Goal: Obtain resource: Download file/media

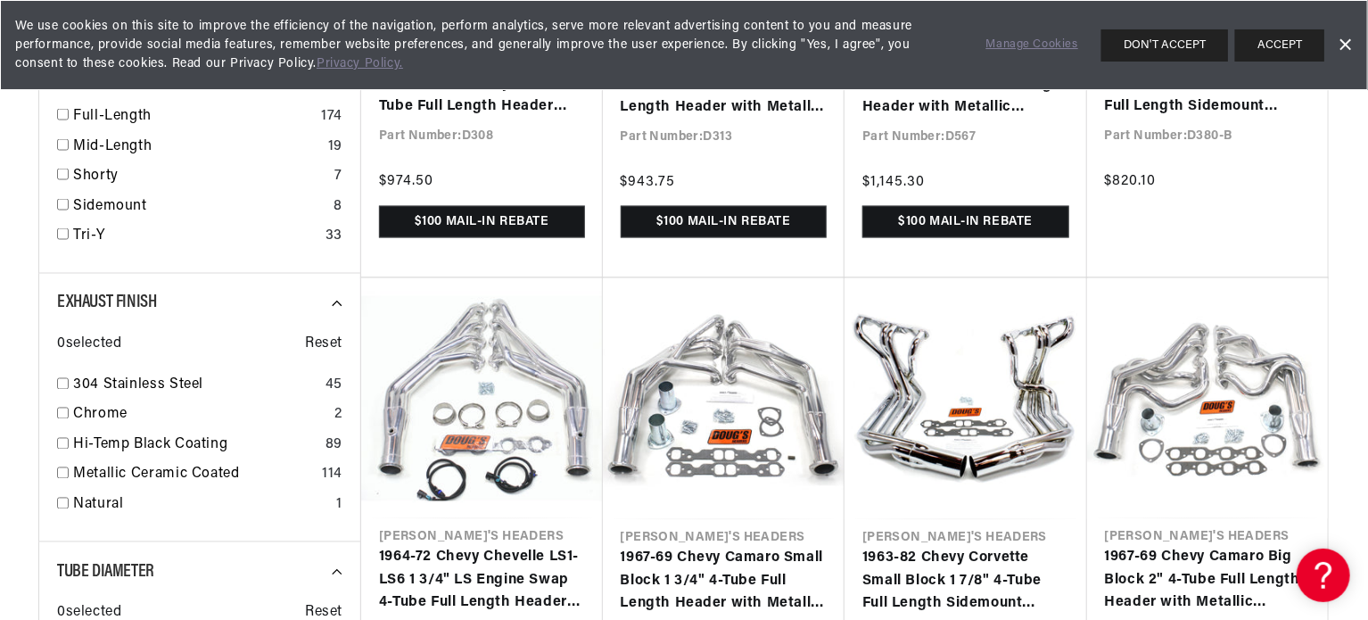
scroll to position [0, 2227]
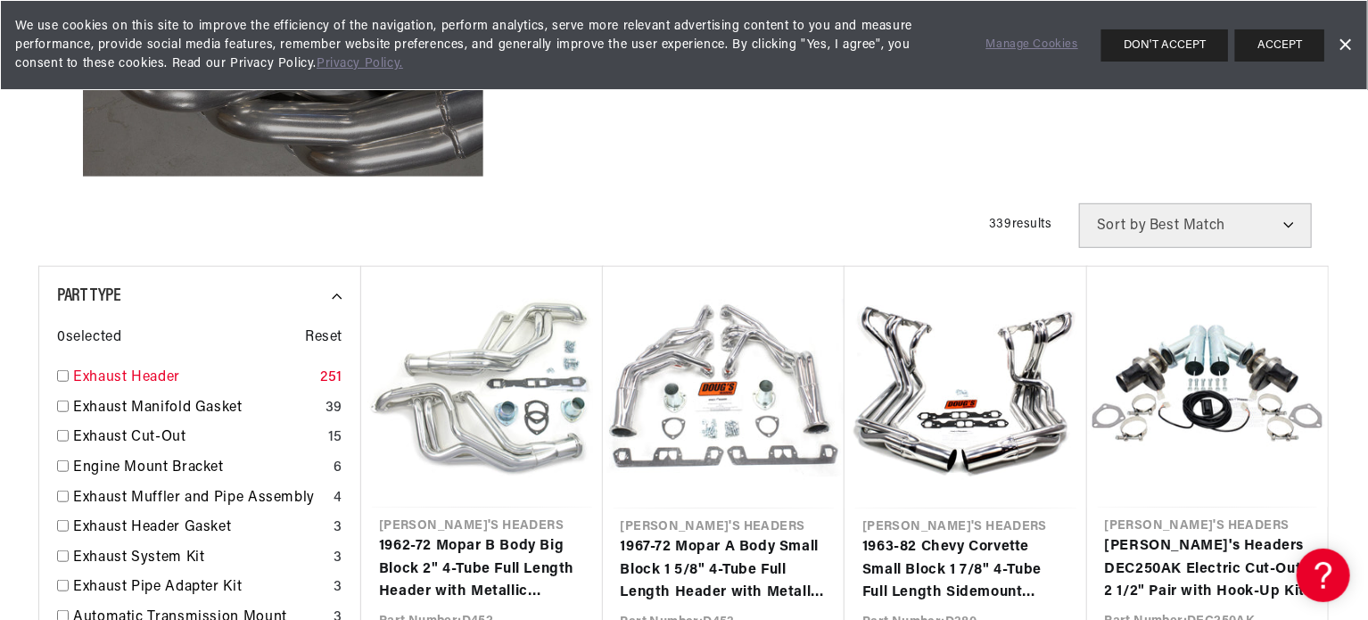
scroll to position [0, 1113]
click at [92, 376] on link "Exhaust Header" at bounding box center [193, 378] width 240 height 23
checkbox input "true"
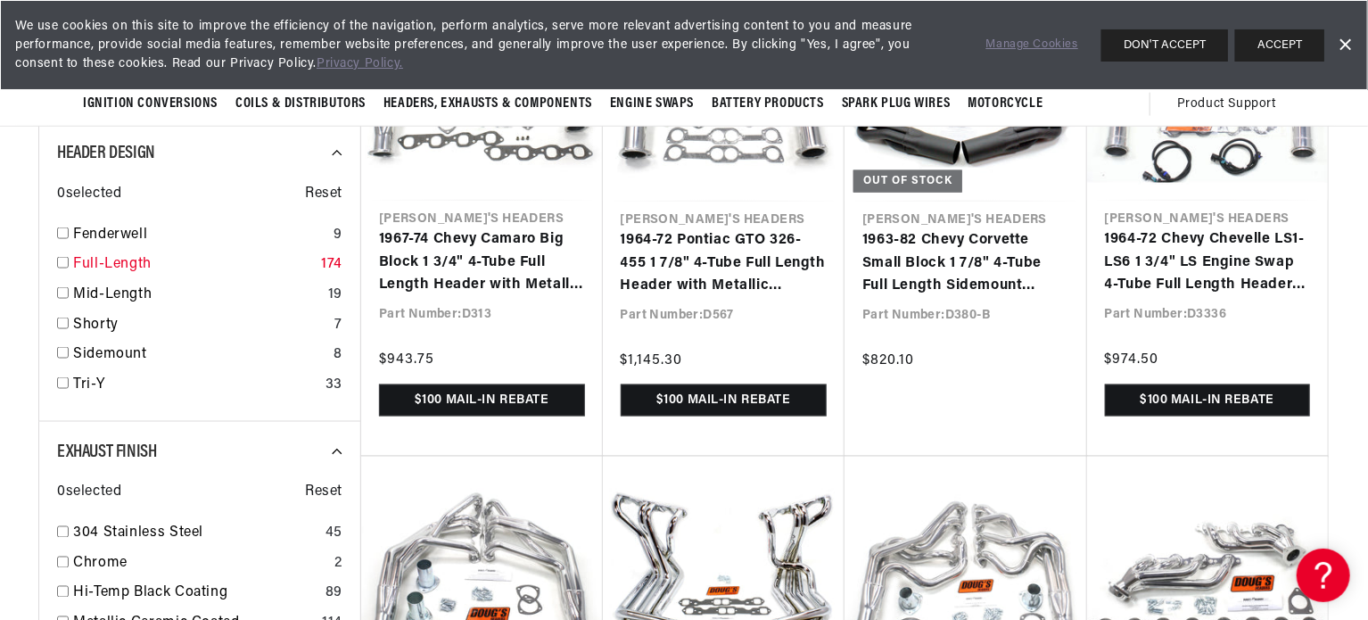
click at [62, 260] on input "checkbox" at bounding box center [63, 263] width 12 height 12
checkbox input "true"
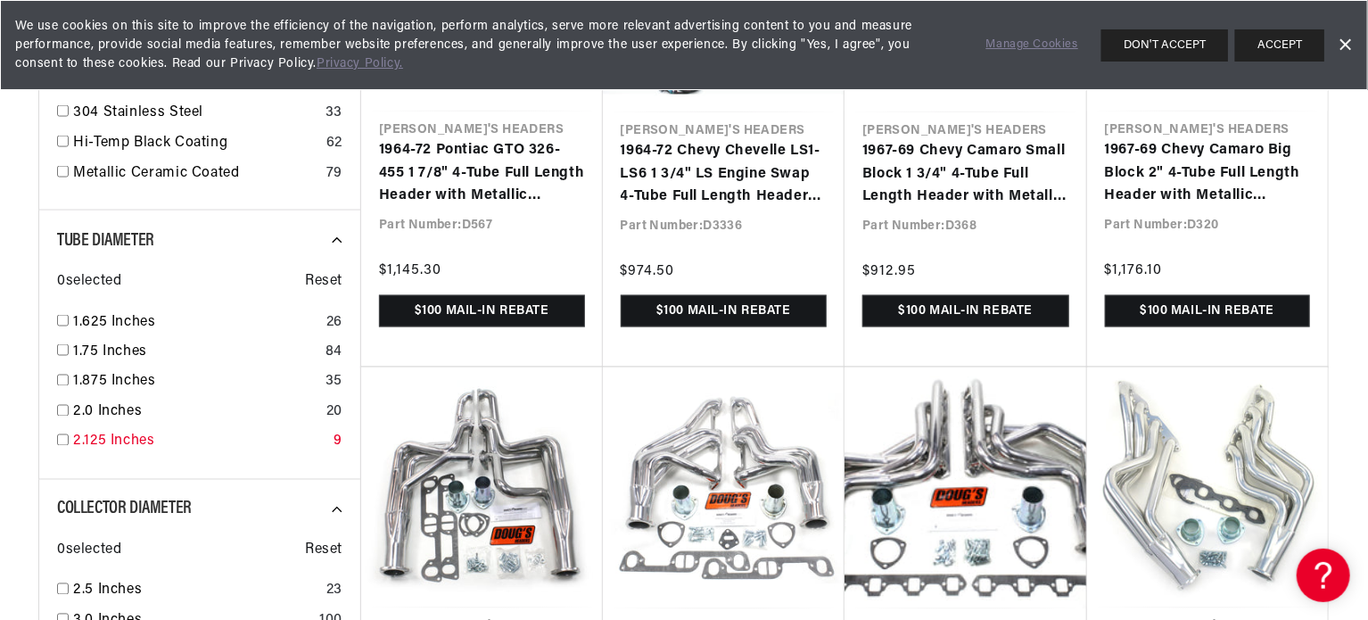
click at [60, 437] on input "checkbox" at bounding box center [63, 440] width 12 height 12
checkbox input "true"
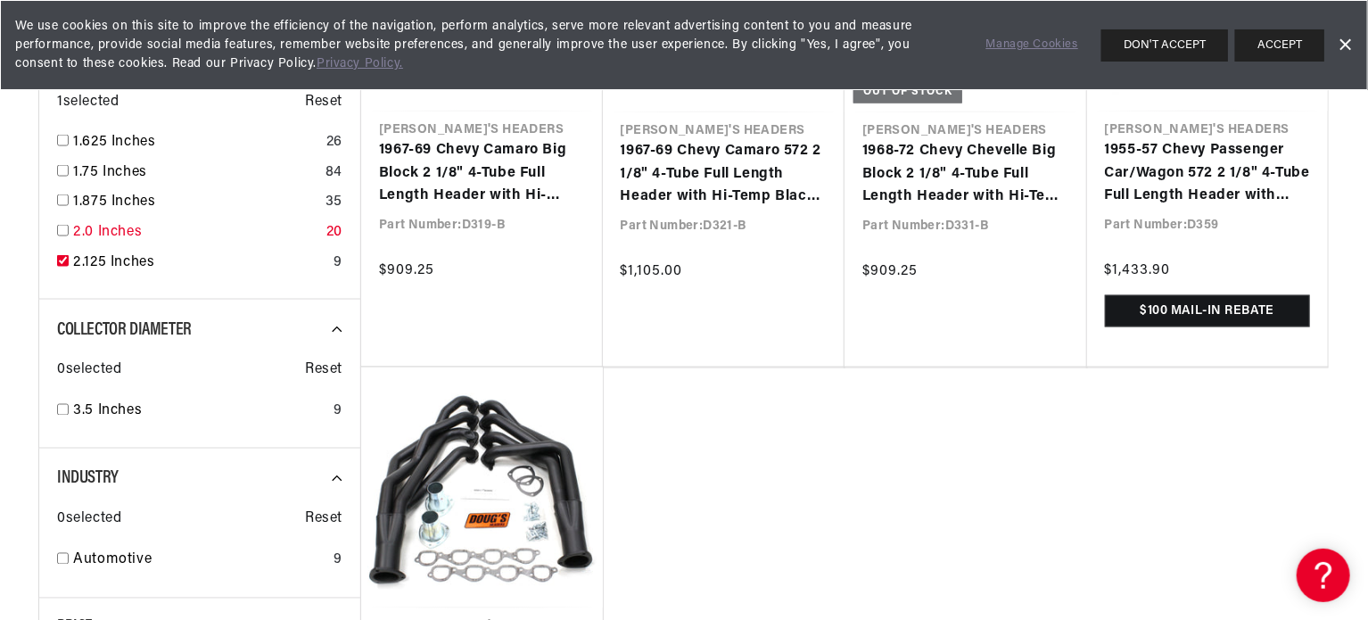
click at [65, 227] on input "checkbox" at bounding box center [63, 231] width 12 height 12
checkbox input "true"
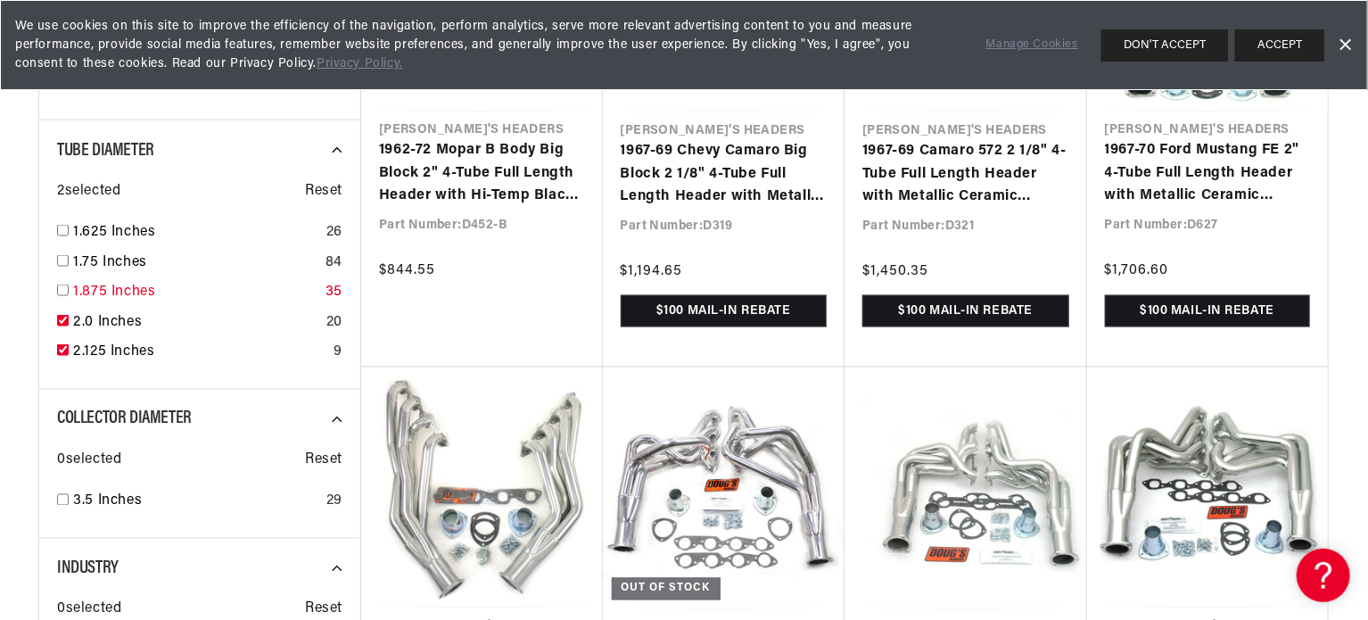
click at [60, 285] on input "checkbox" at bounding box center [63, 291] width 12 height 12
checkbox input "true"
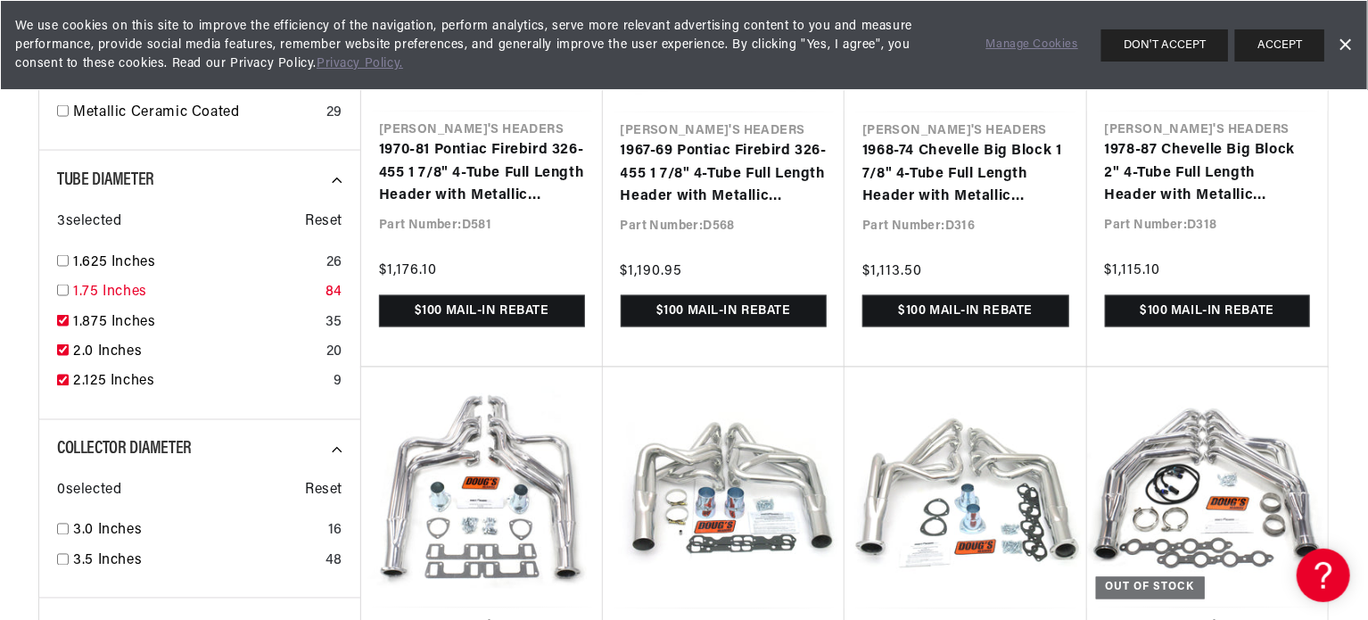
click at [58, 285] on input "checkbox" at bounding box center [63, 291] width 12 height 12
checkbox input "true"
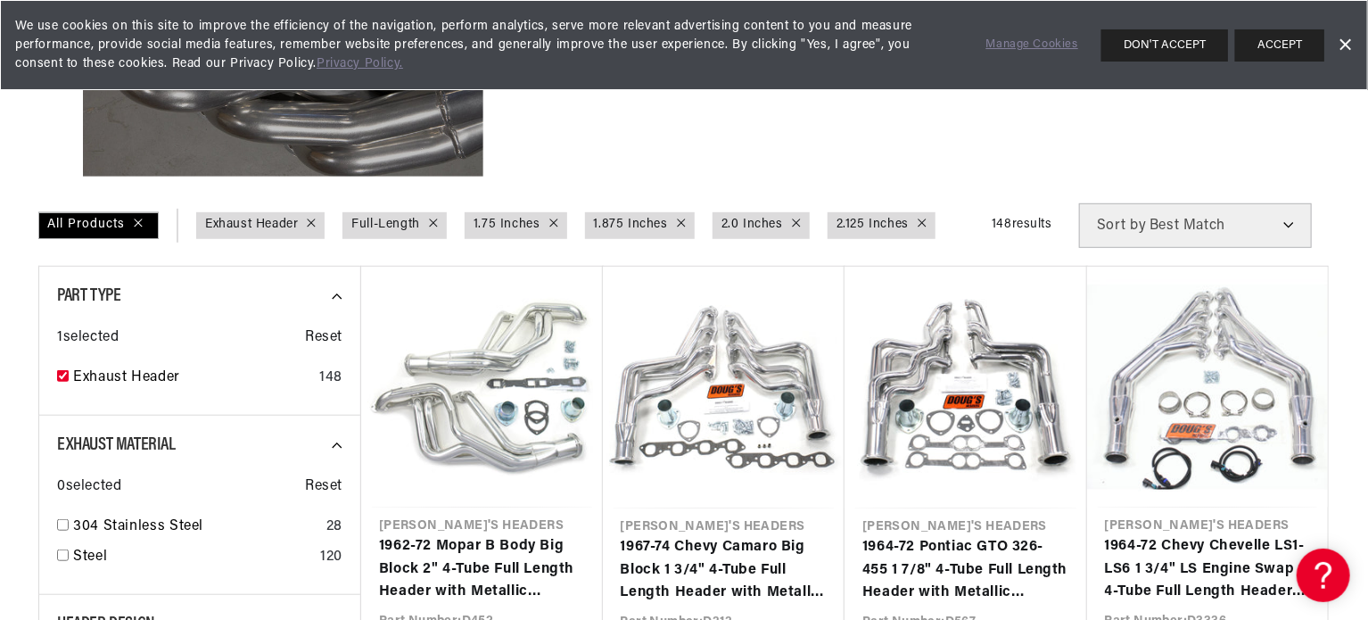
scroll to position [323, 0]
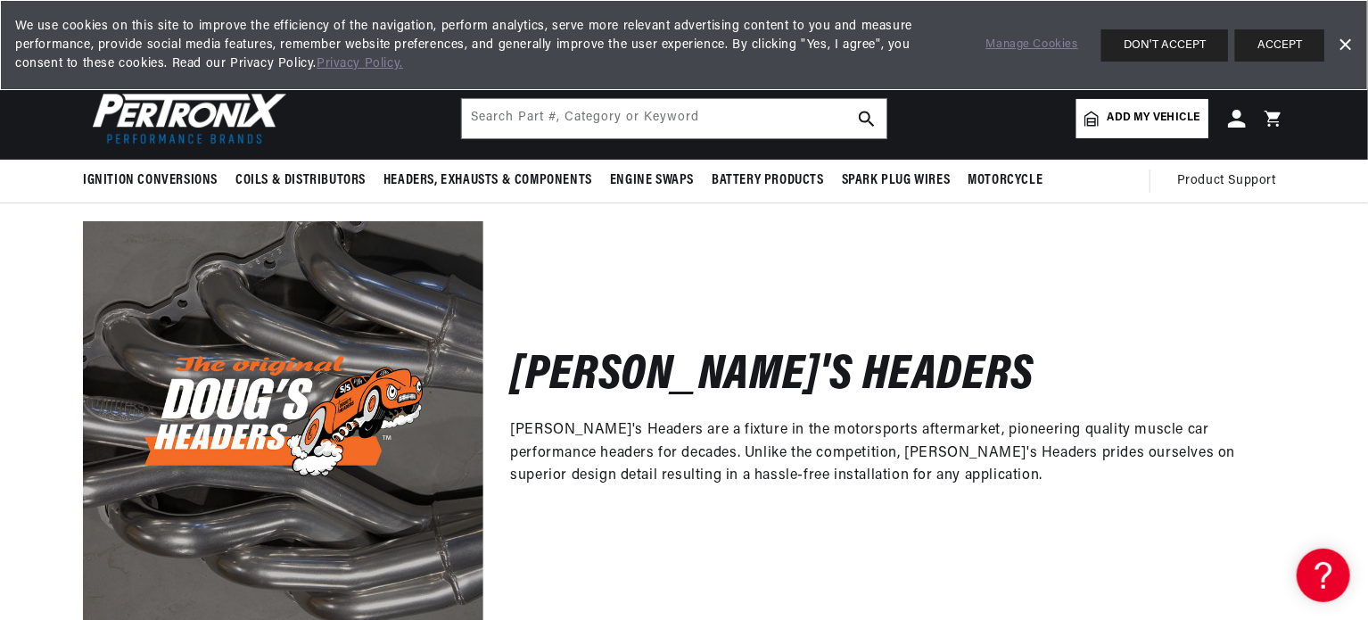
click at [1170, 46] on button "DON'T ACCEPT" at bounding box center [1165, 45] width 127 height 32
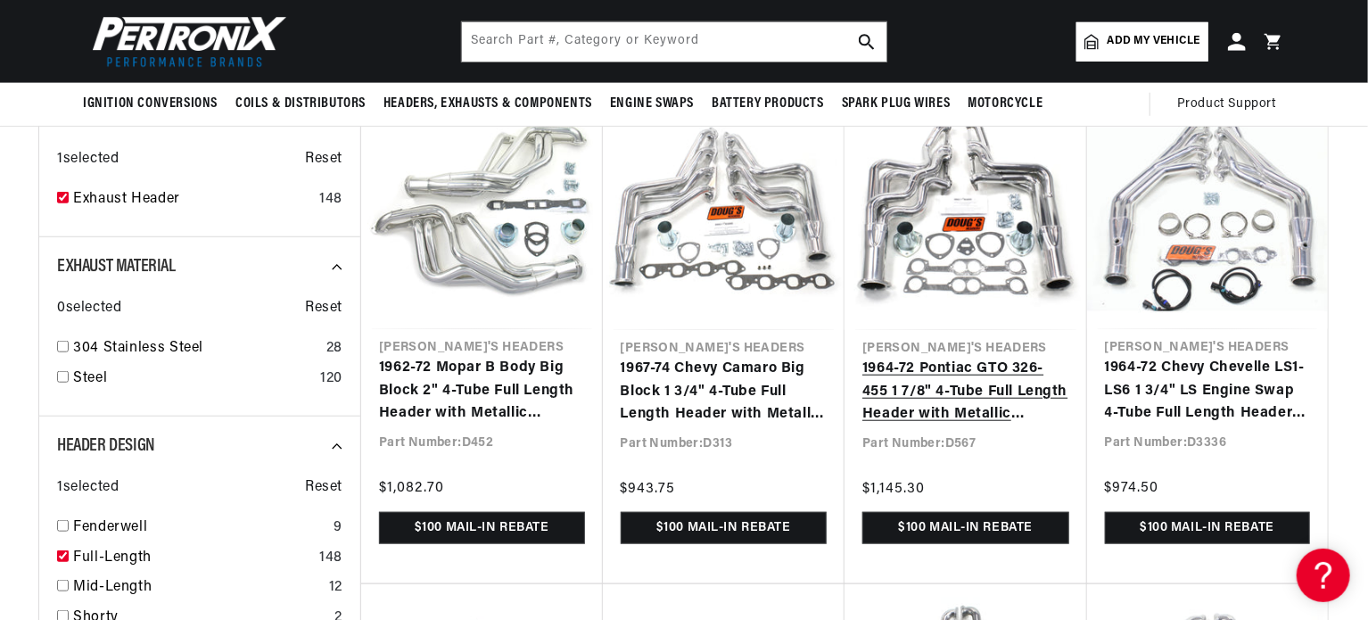
click at [978, 395] on link "1964-72 Pontiac GTO 326-455 1 7/8" 4-Tube Full Length Header with Metallic Cera…" at bounding box center [966, 392] width 207 height 69
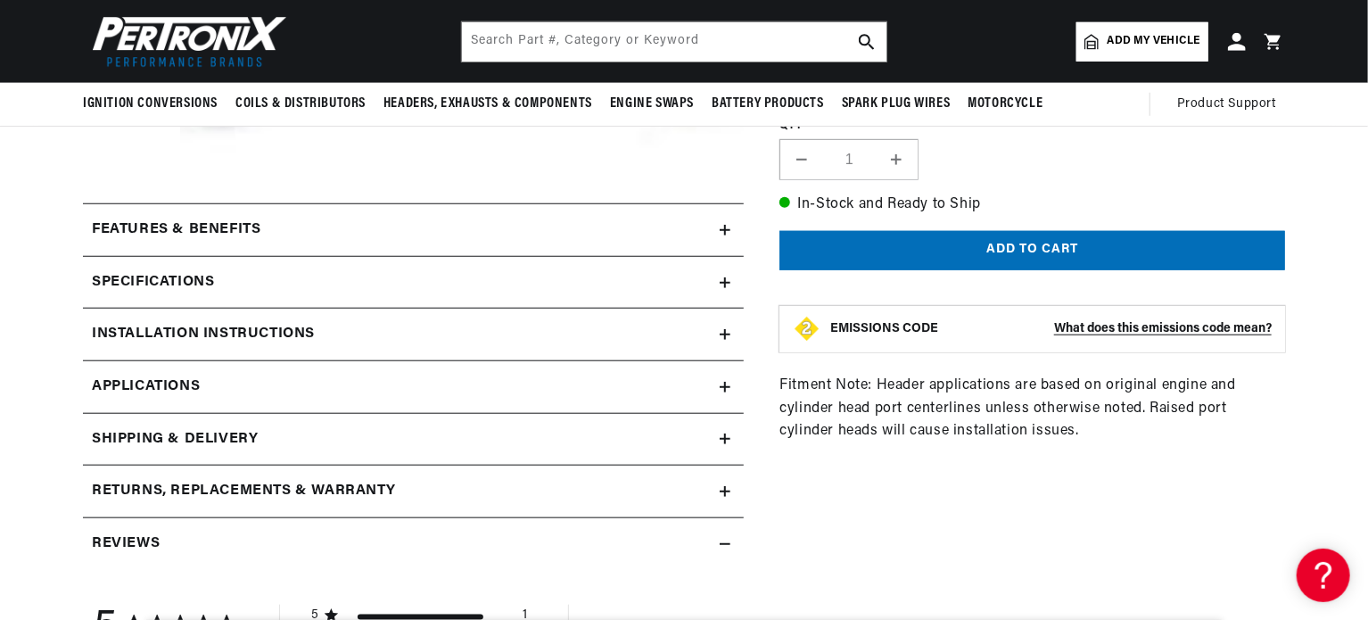
scroll to position [624, 0]
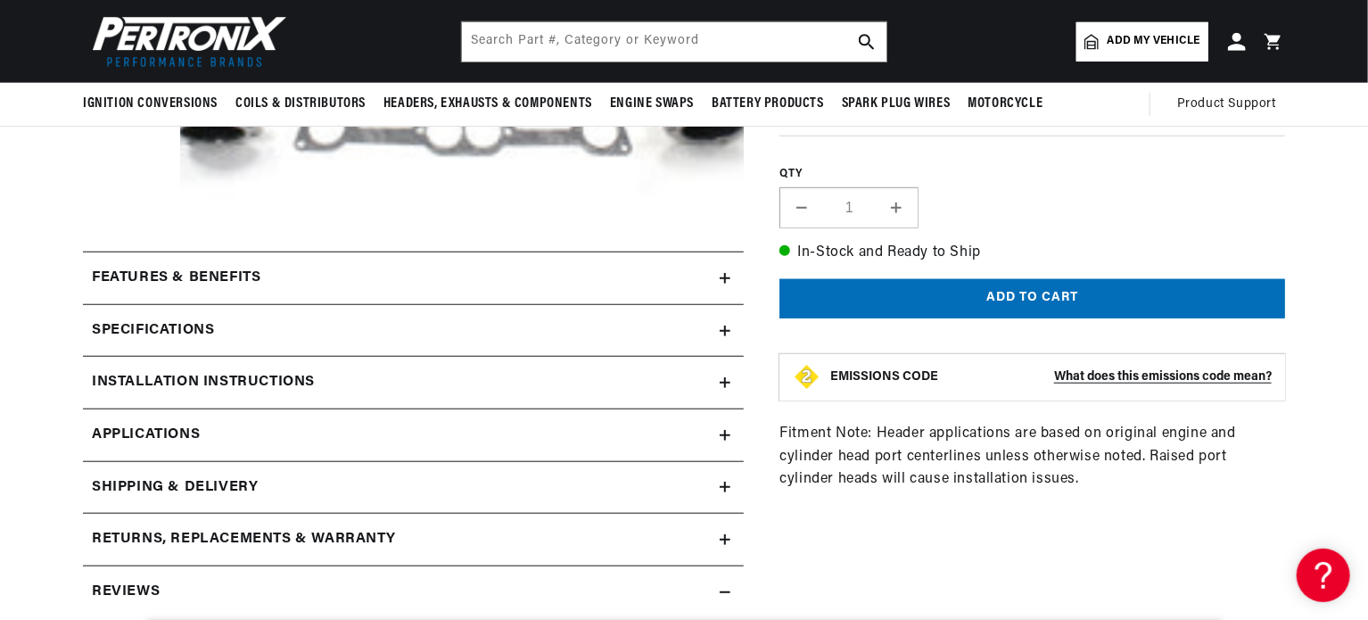
click at [725, 431] on icon at bounding box center [725, 435] width 0 height 11
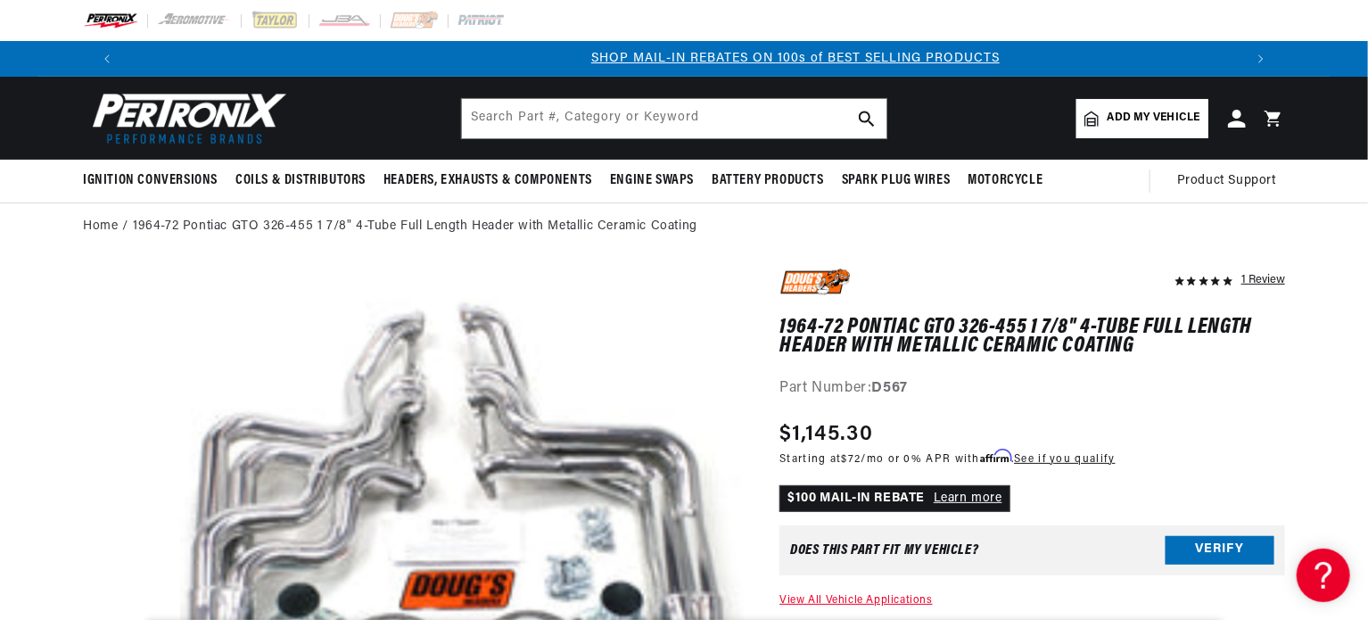
scroll to position [0, 1113]
click at [553, 113] on input "text" at bounding box center [674, 118] width 425 height 39
type input "d332"
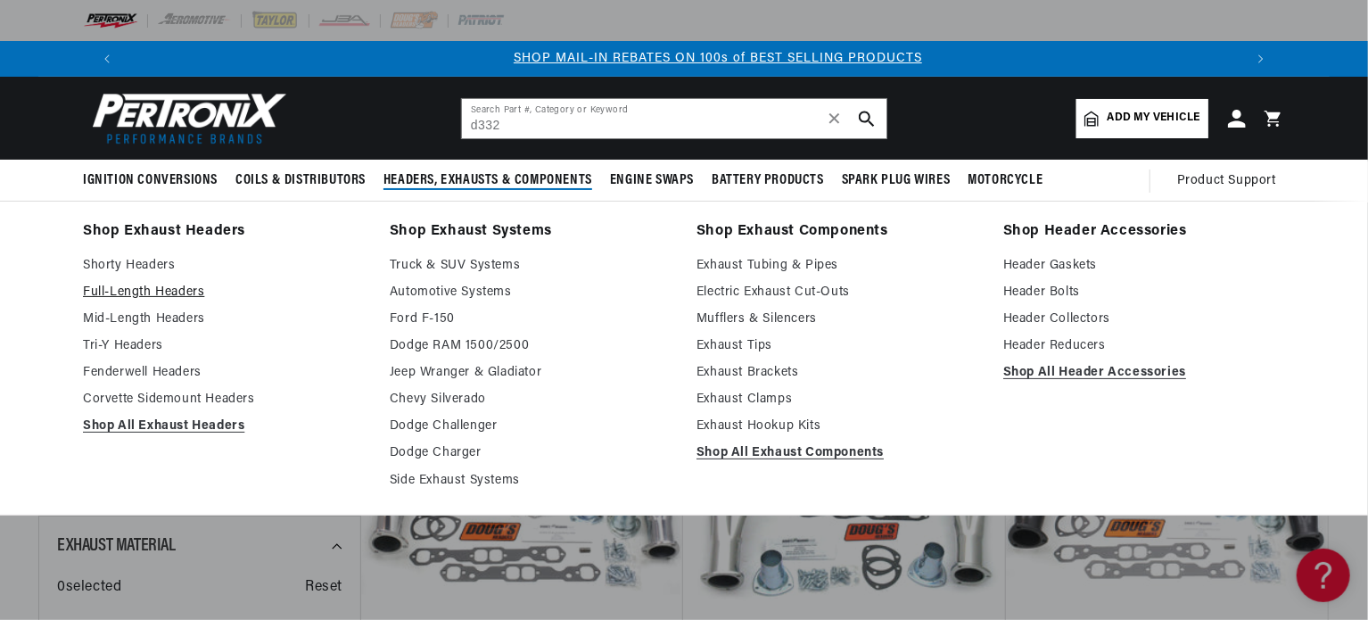
scroll to position [0, 1113]
click at [150, 285] on link "Full-Length Headers" at bounding box center [224, 292] width 282 height 21
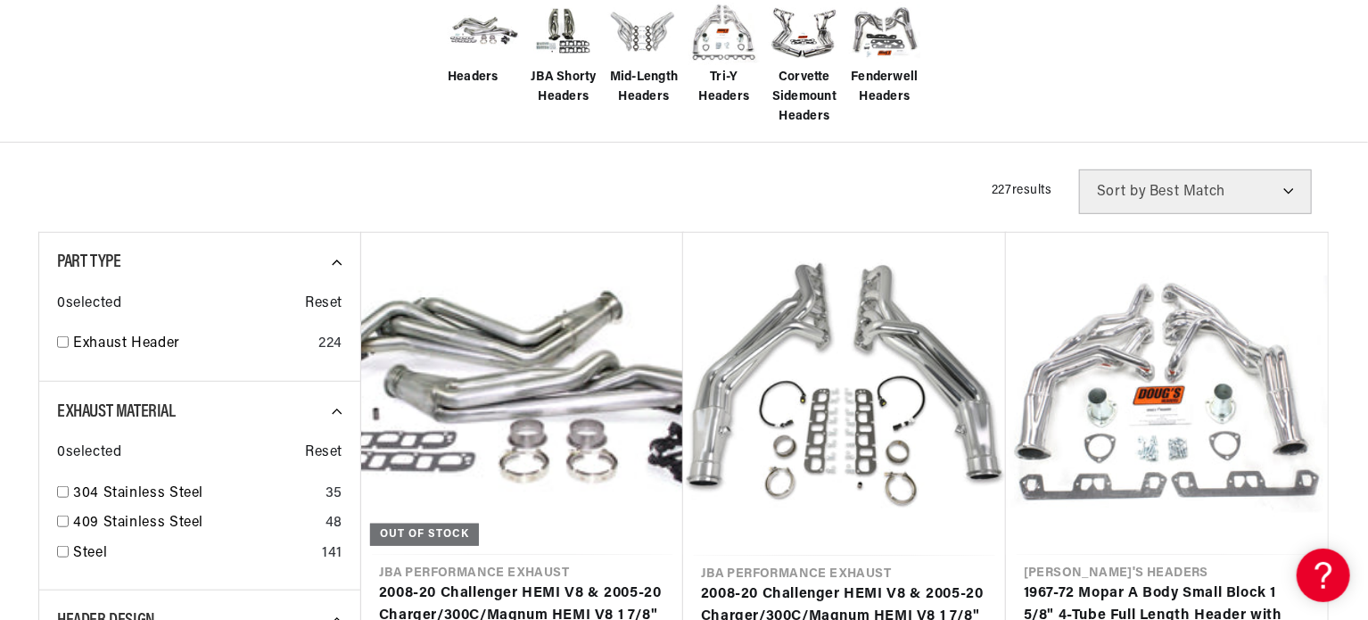
scroll to position [624, 0]
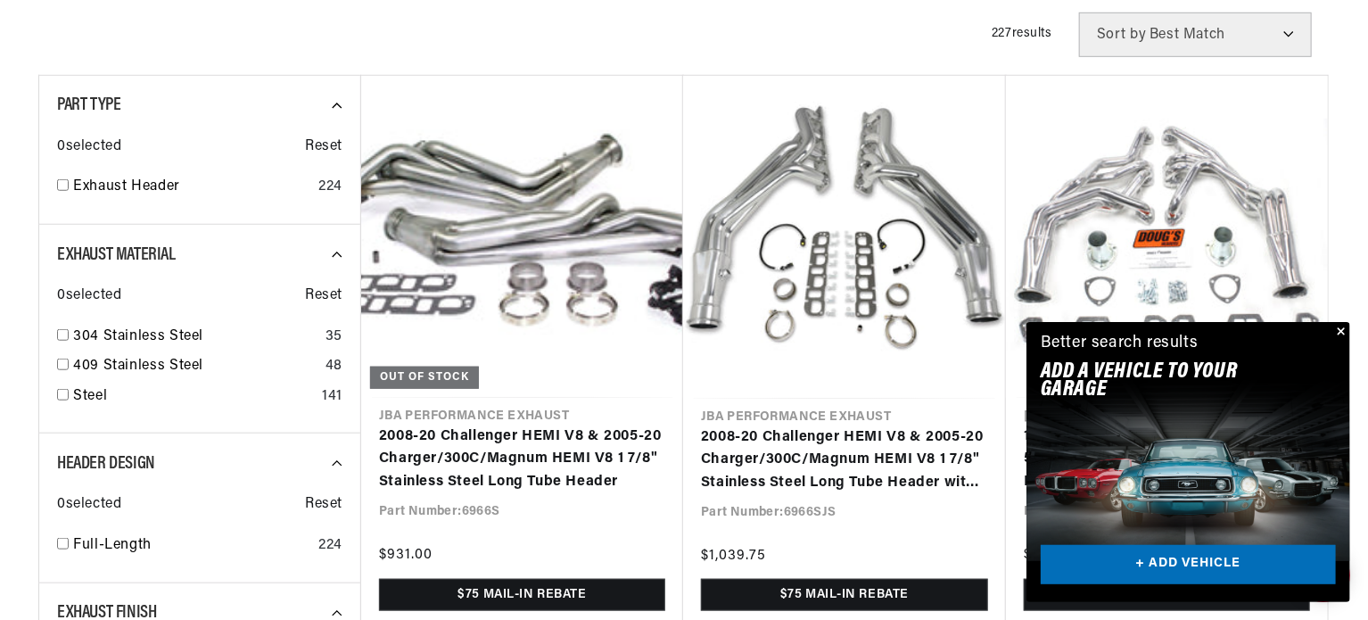
click at [1342, 328] on button "Close" at bounding box center [1339, 332] width 21 height 21
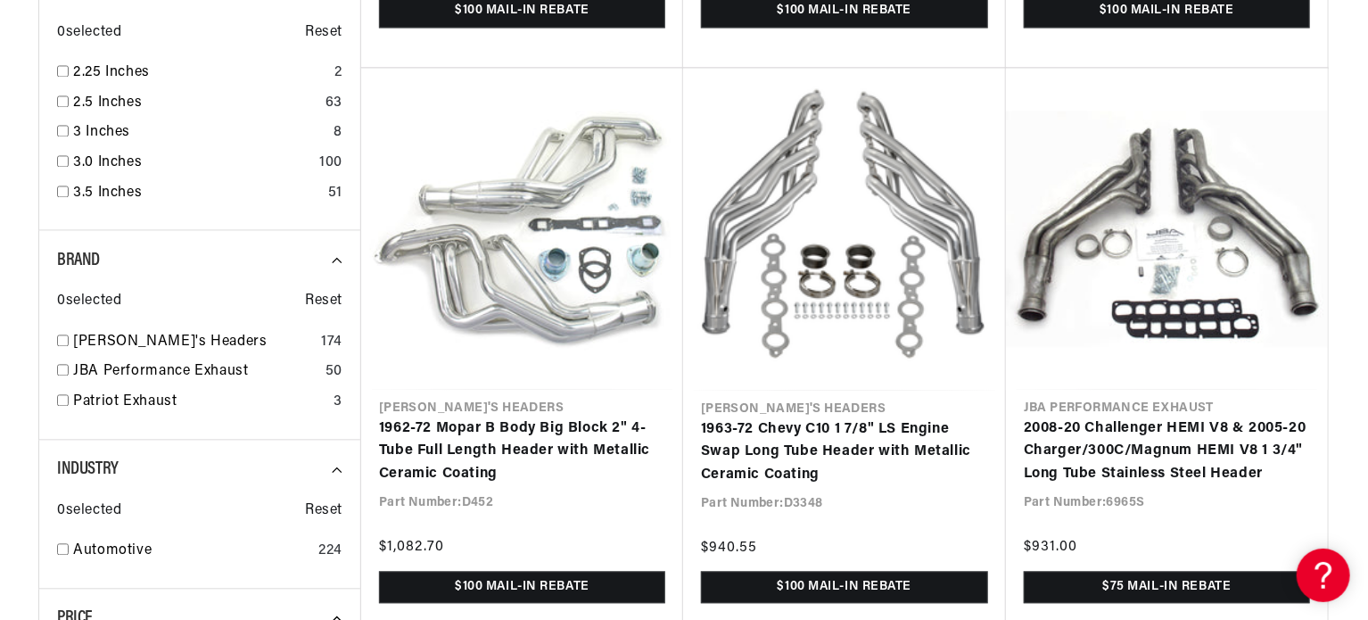
scroll to position [0, 2227]
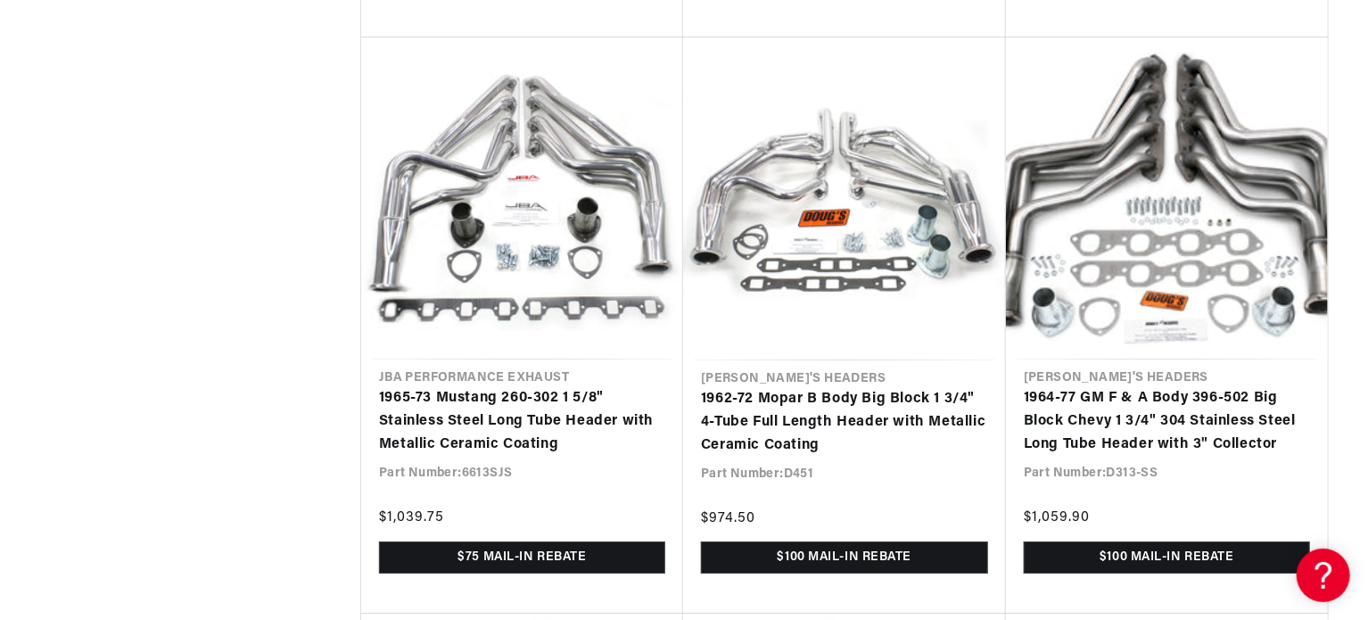
scroll to position [0, 1113]
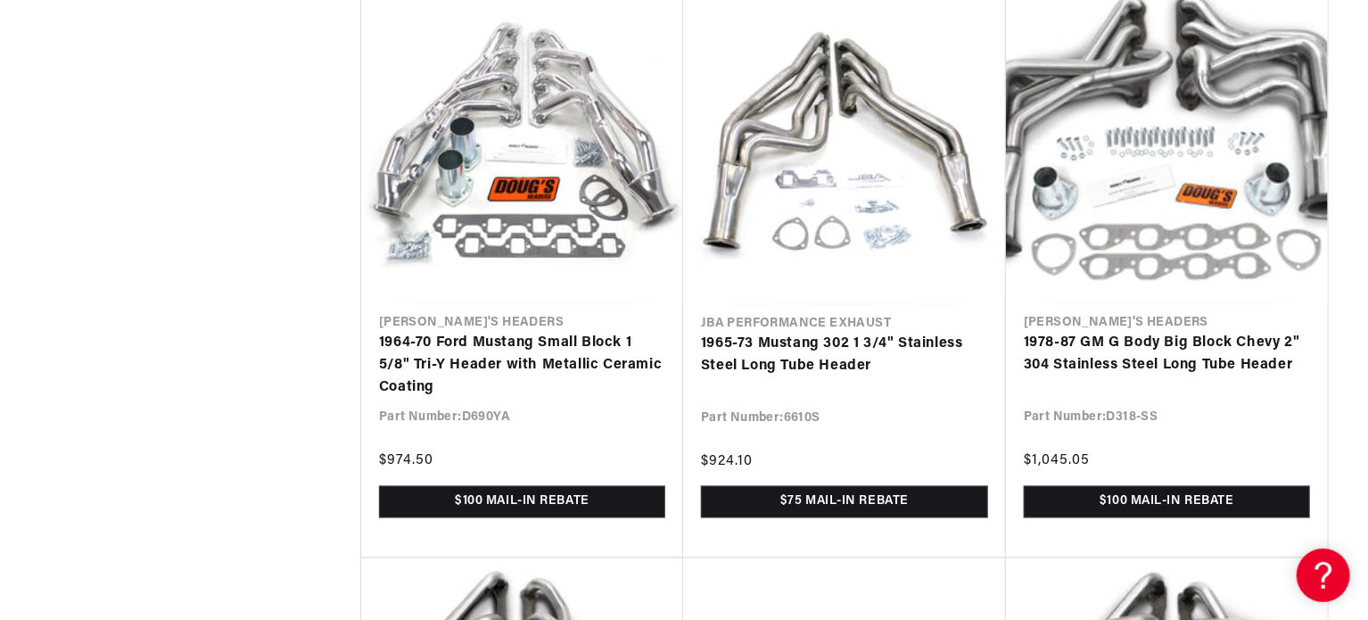
scroll to position [0, 2227]
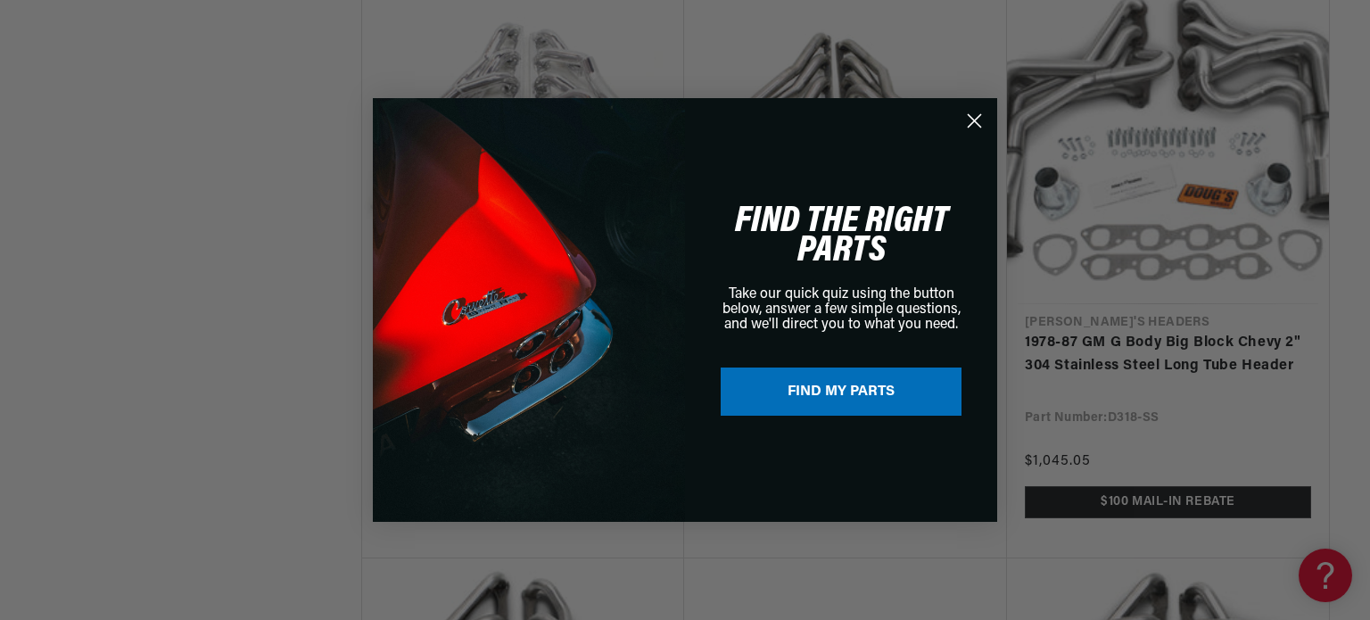
click at [974, 120] on icon "Close dialog" at bounding box center [975, 121] width 12 height 12
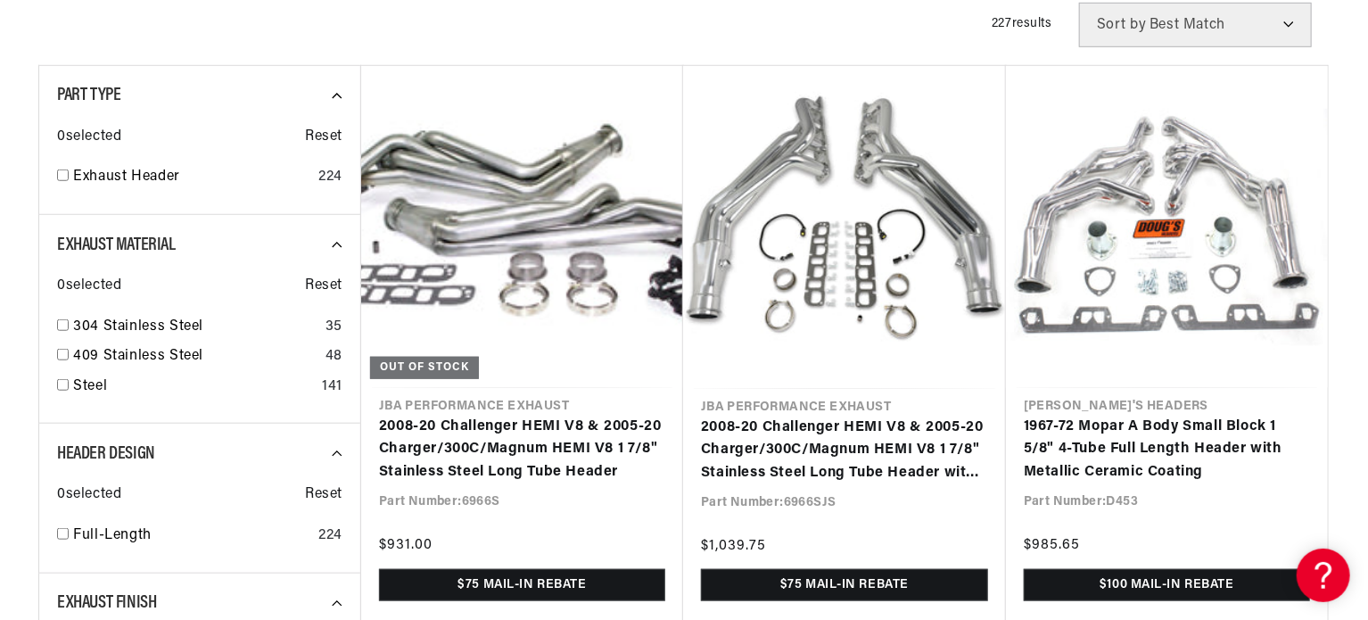
scroll to position [705, 0]
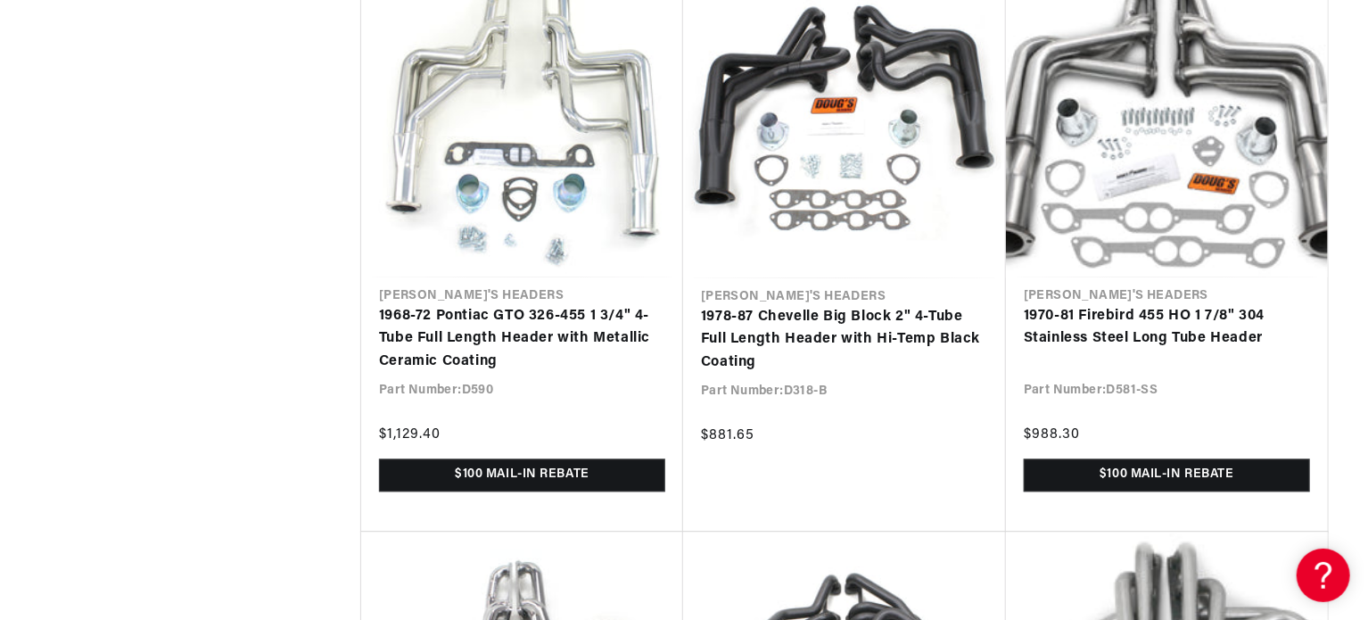
scroll to position [0, 2227]
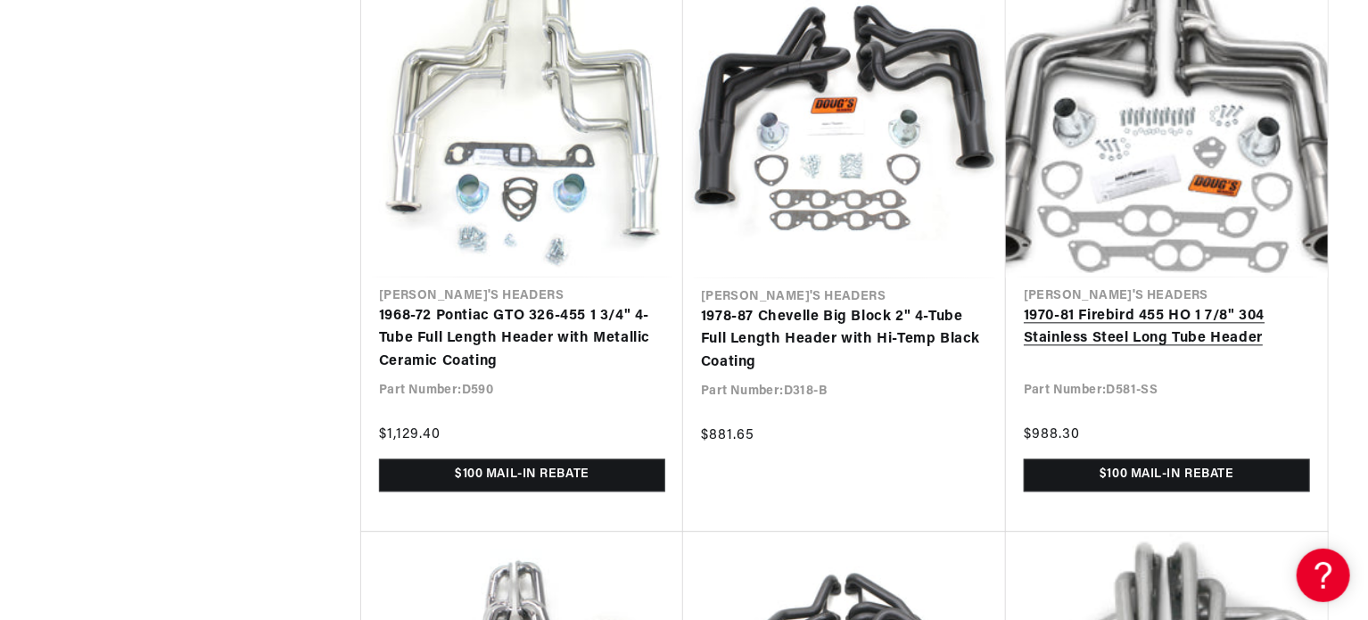
click at [1195, 305] on link "1970-81 Firebird 455 HO 1 7/8" 304 Stainless Steel Long Tube Header" at bounding box center [1167, 327] width 286 height 45
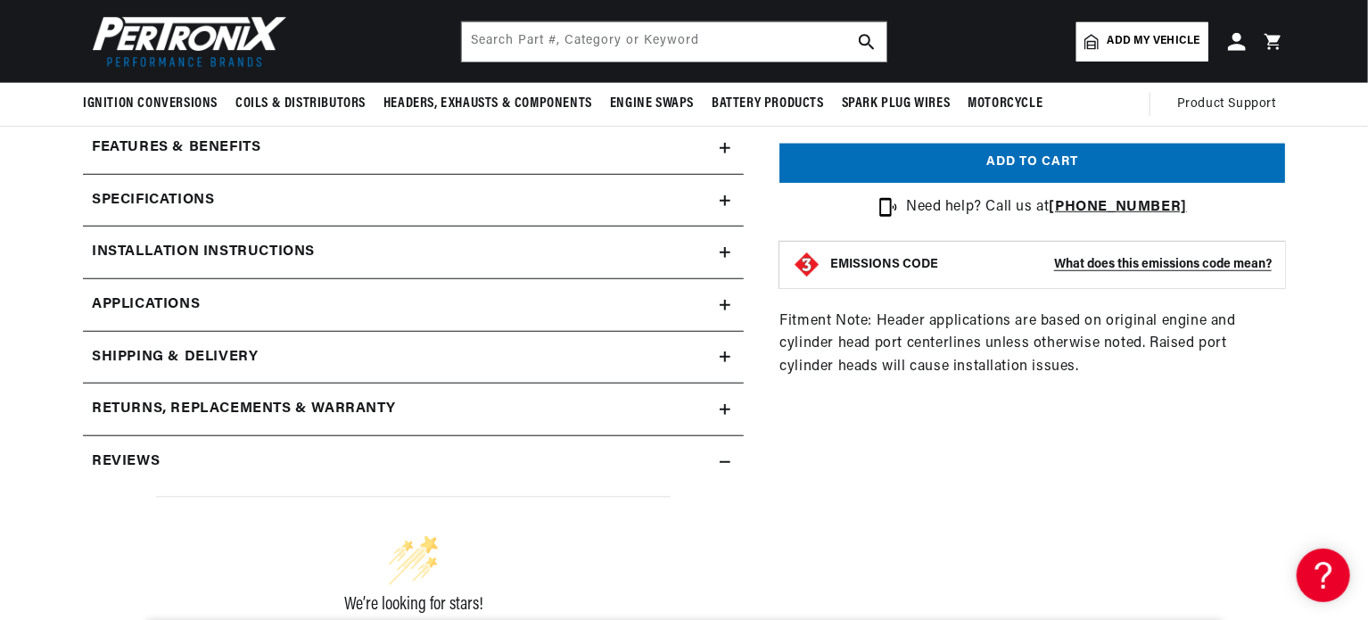
scroll to position [535, 0]
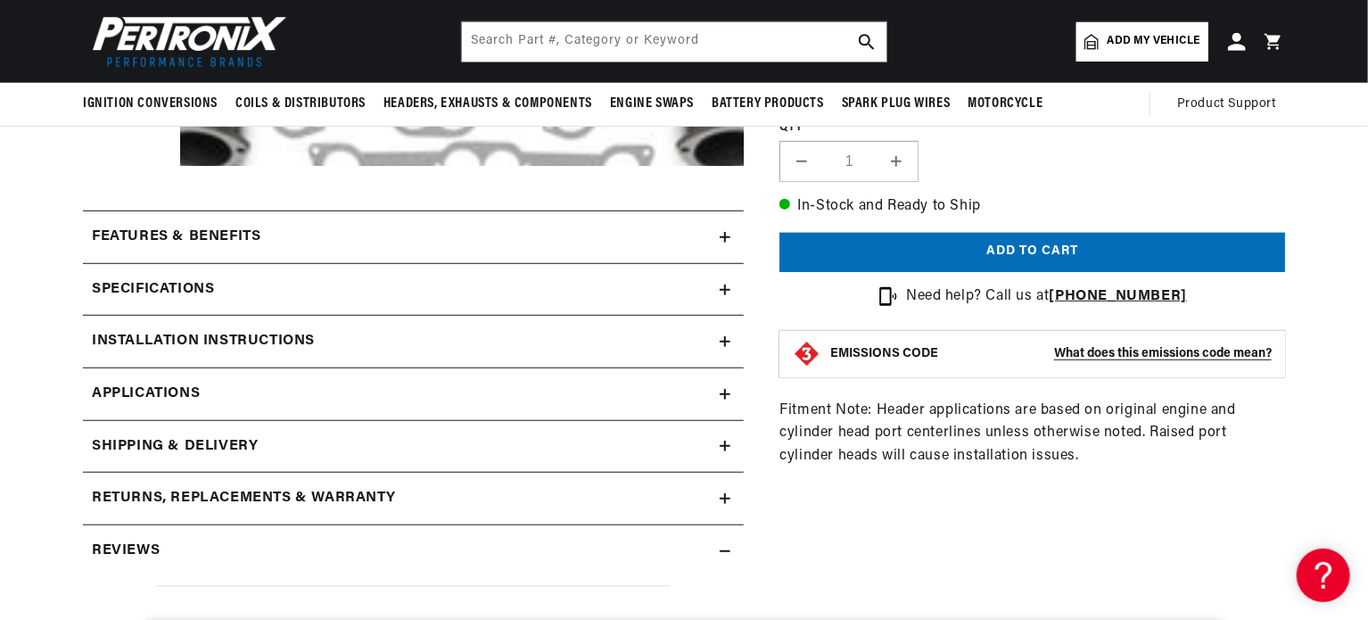
click at [726, 290] on icon at bounding box center [725, 290] width 11 height 0
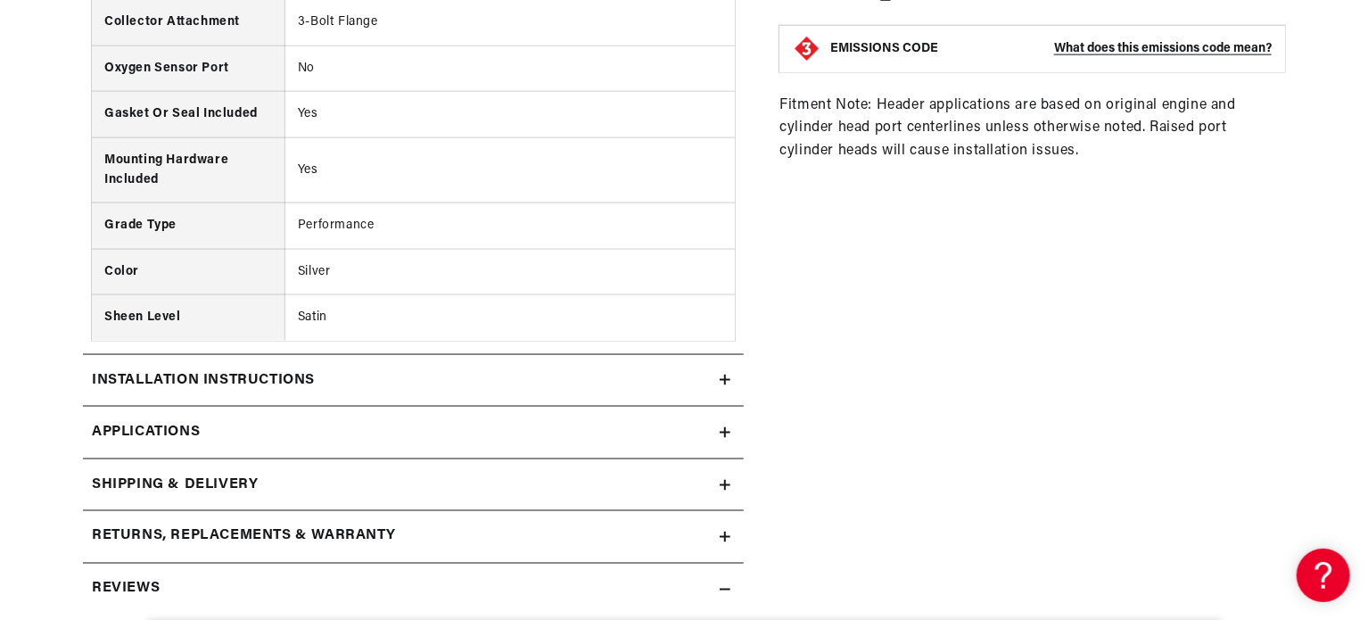
scroll to position [1249, 0]
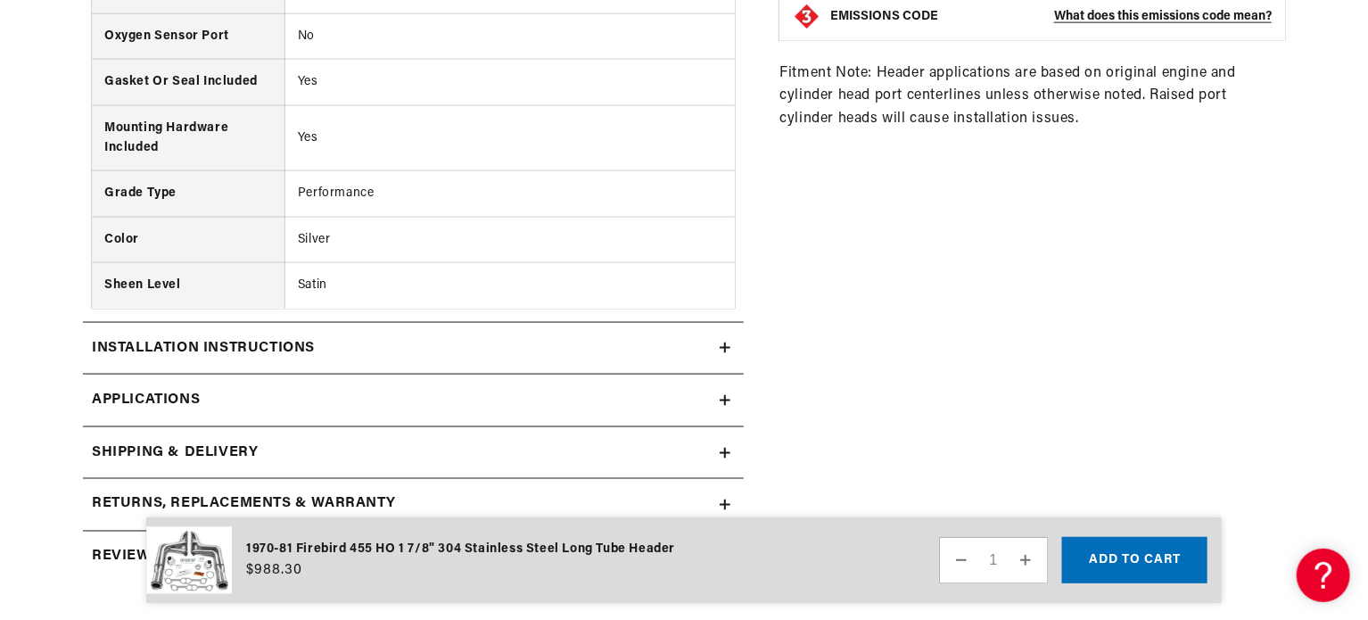
click at [724, 343] on icon at bounding box center [725, 348] width 11 height 11
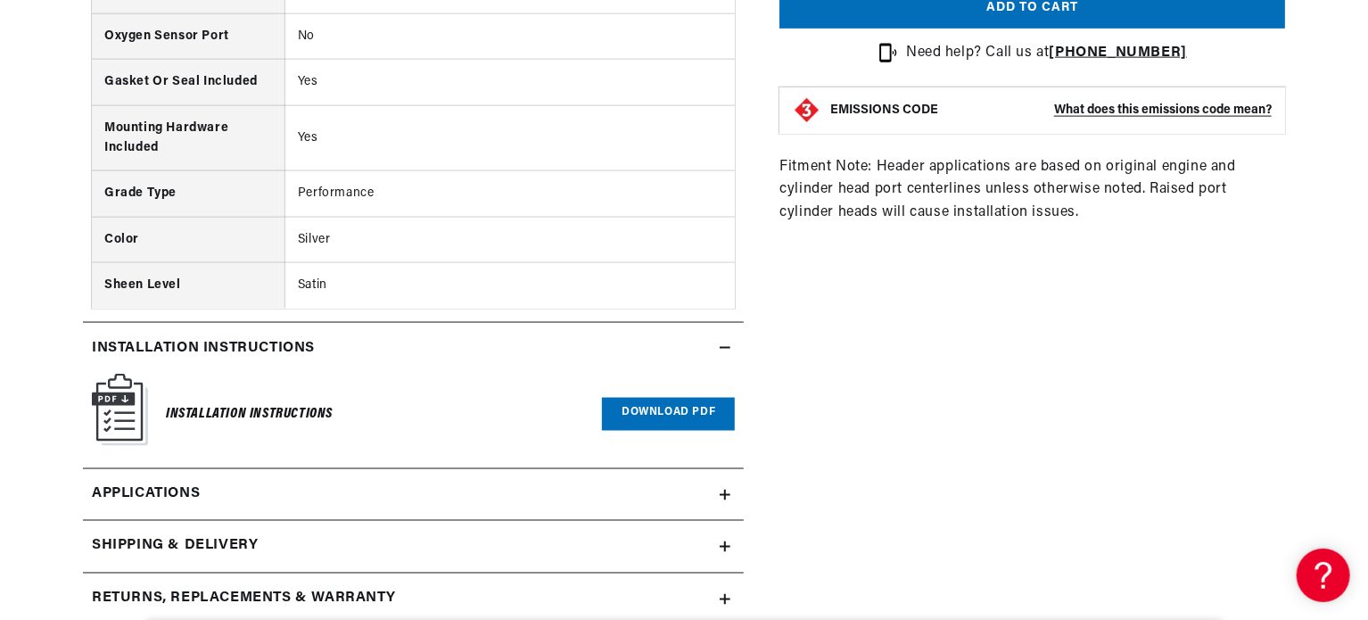
scroll to position [0, 2227]
click at [649, 407] on link "Download PDF" at bounding box center [668, 414] width 133 height 33
